Goal: Task Accomplishment & Management: Use online tool/utility

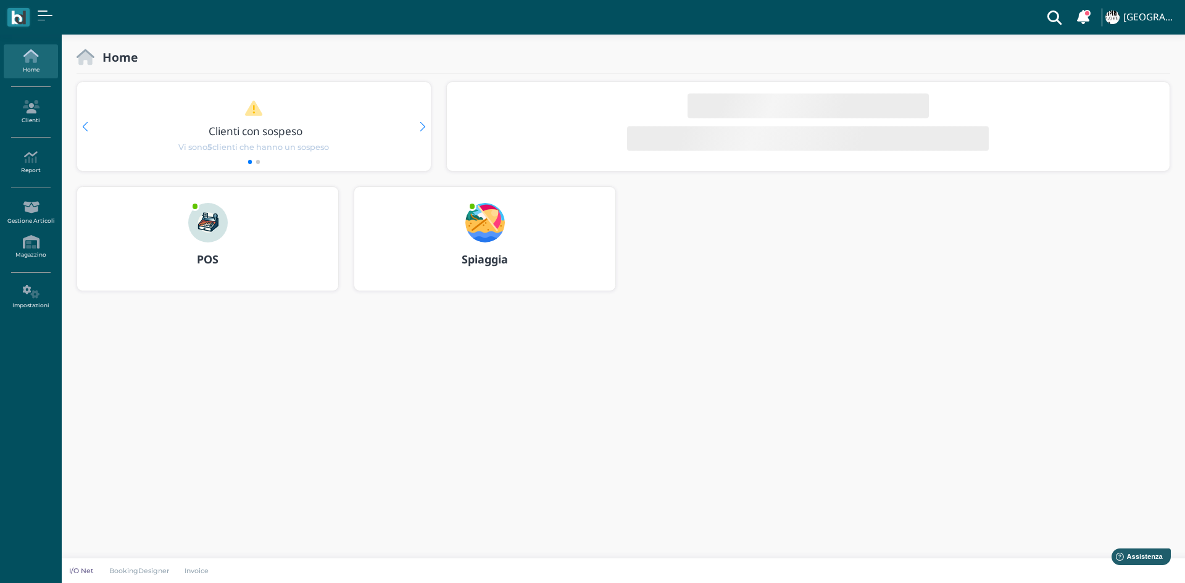
click at [471, 217] on img at bounding box center [486, 223] width 40 height 40
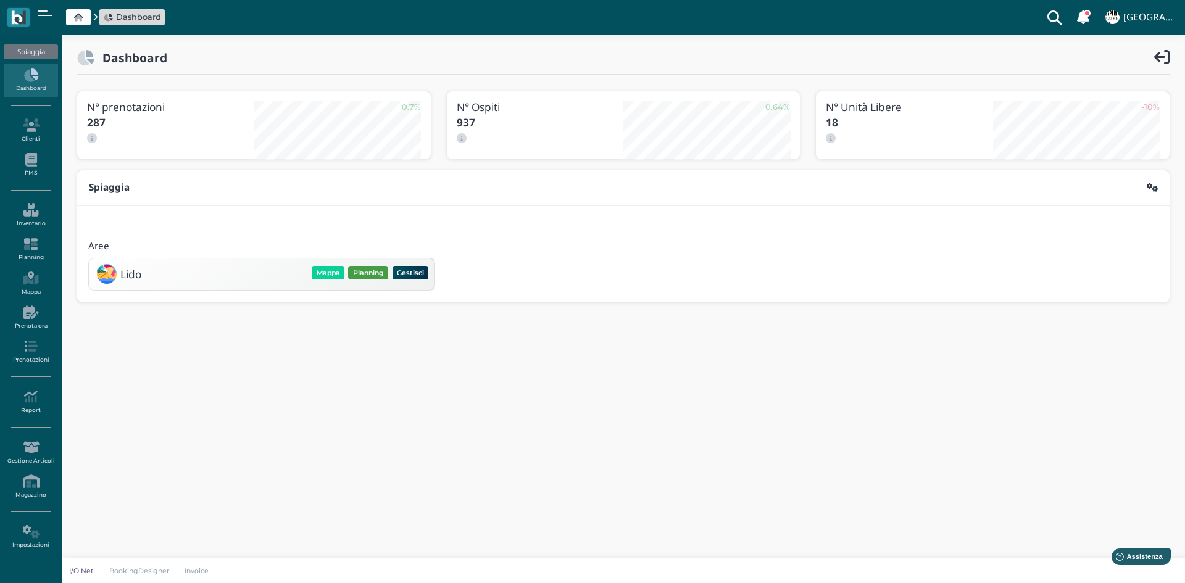
click at [372, 274] on button "Planning" at bounding box center [368, 273] width 40 height 14
